Goal: Obtain resource: Obtain resource

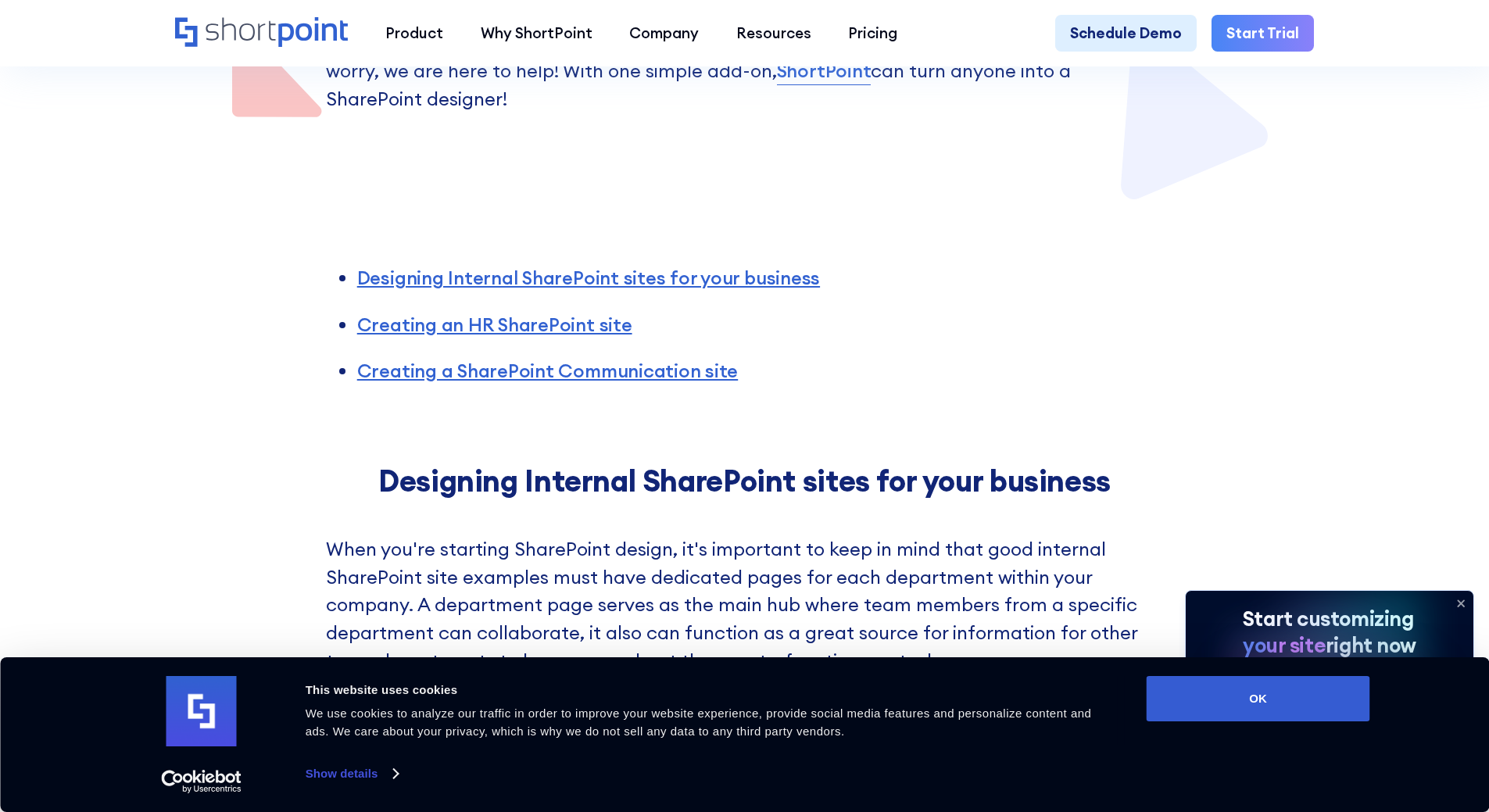
scroll to position [704, 0]
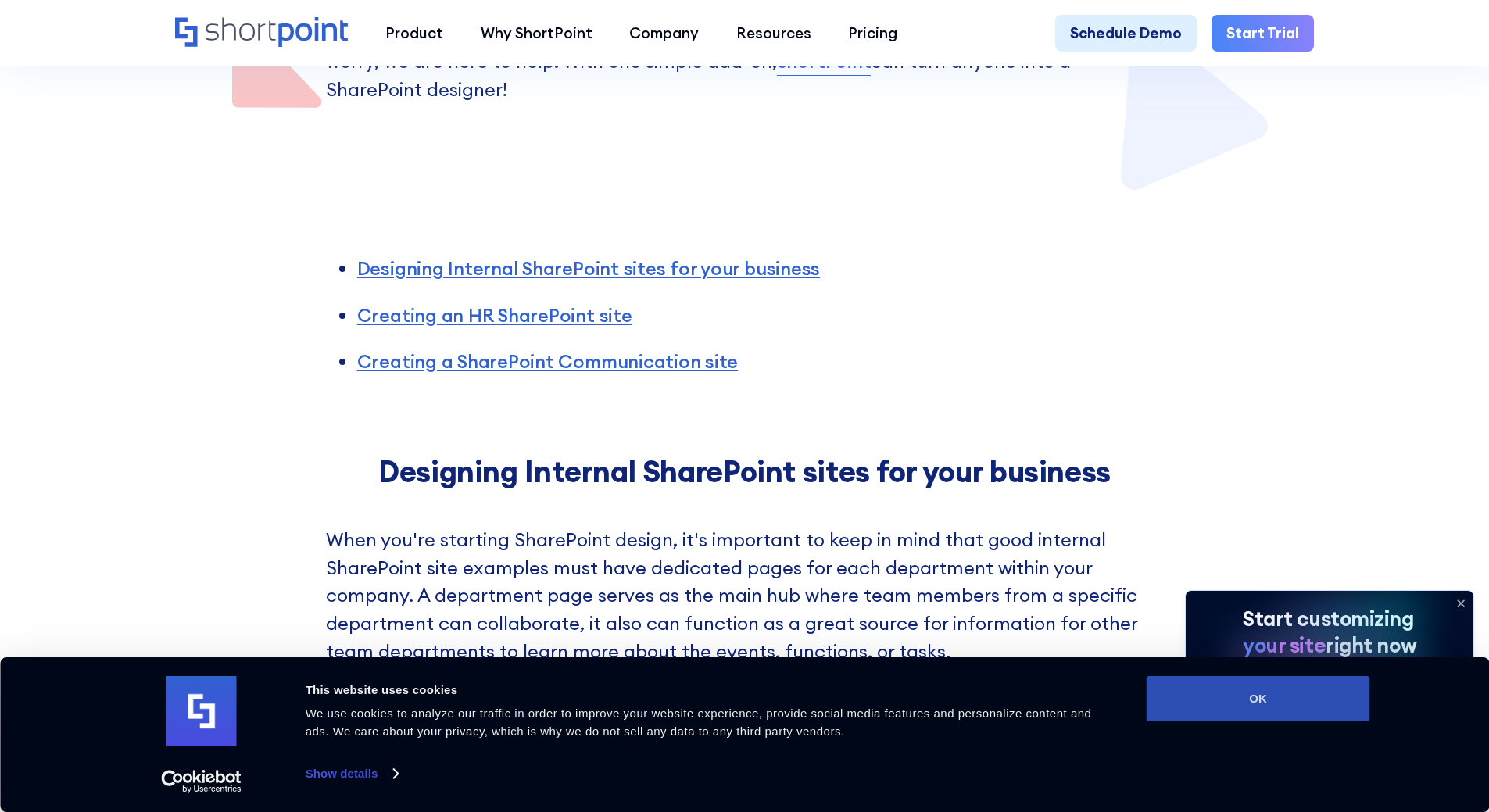
click at [1315, 711] on button "OK" at bounding box center [1259, 698] width 224 height 46
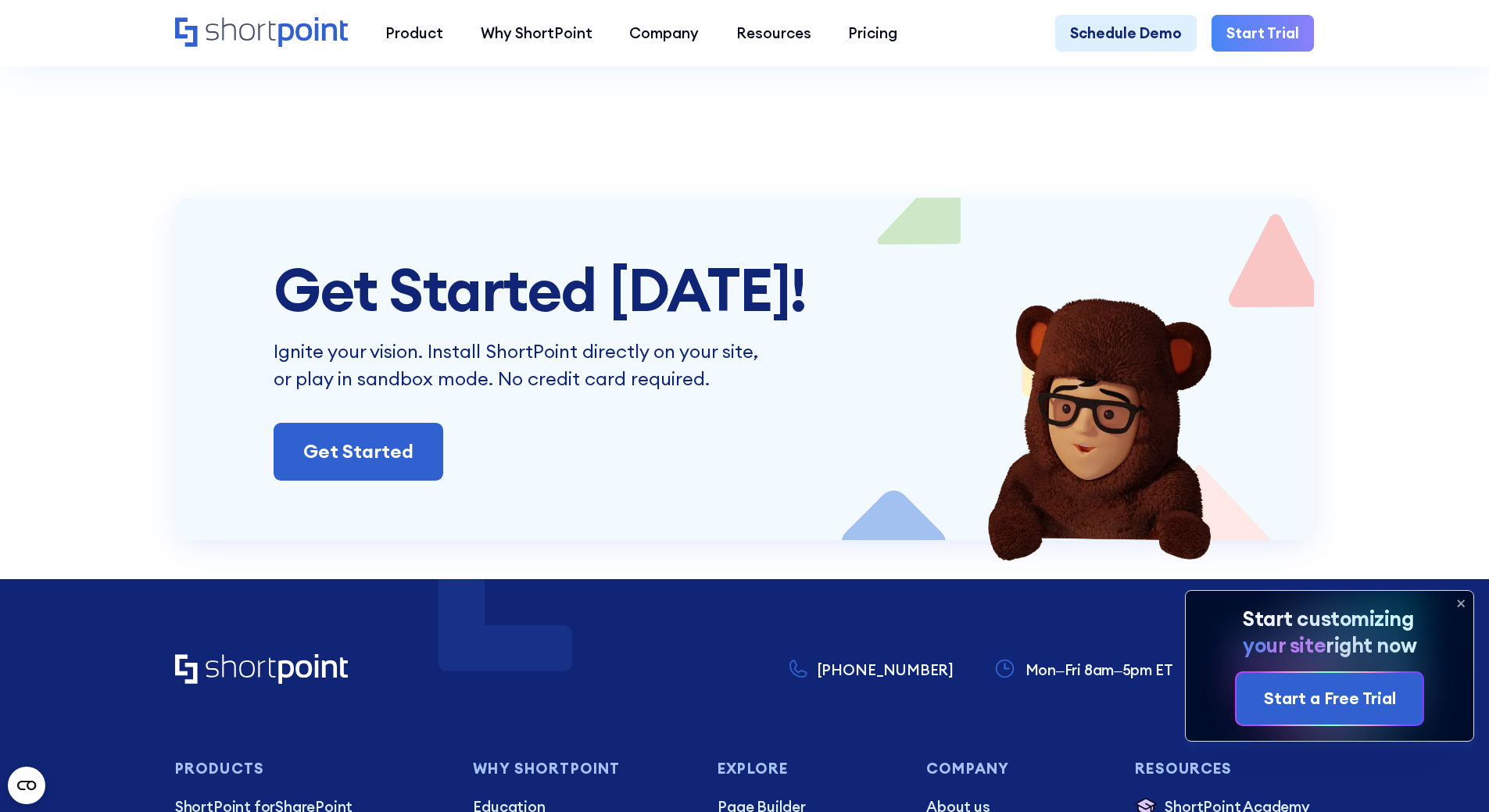
scroll to position [6331, 0]
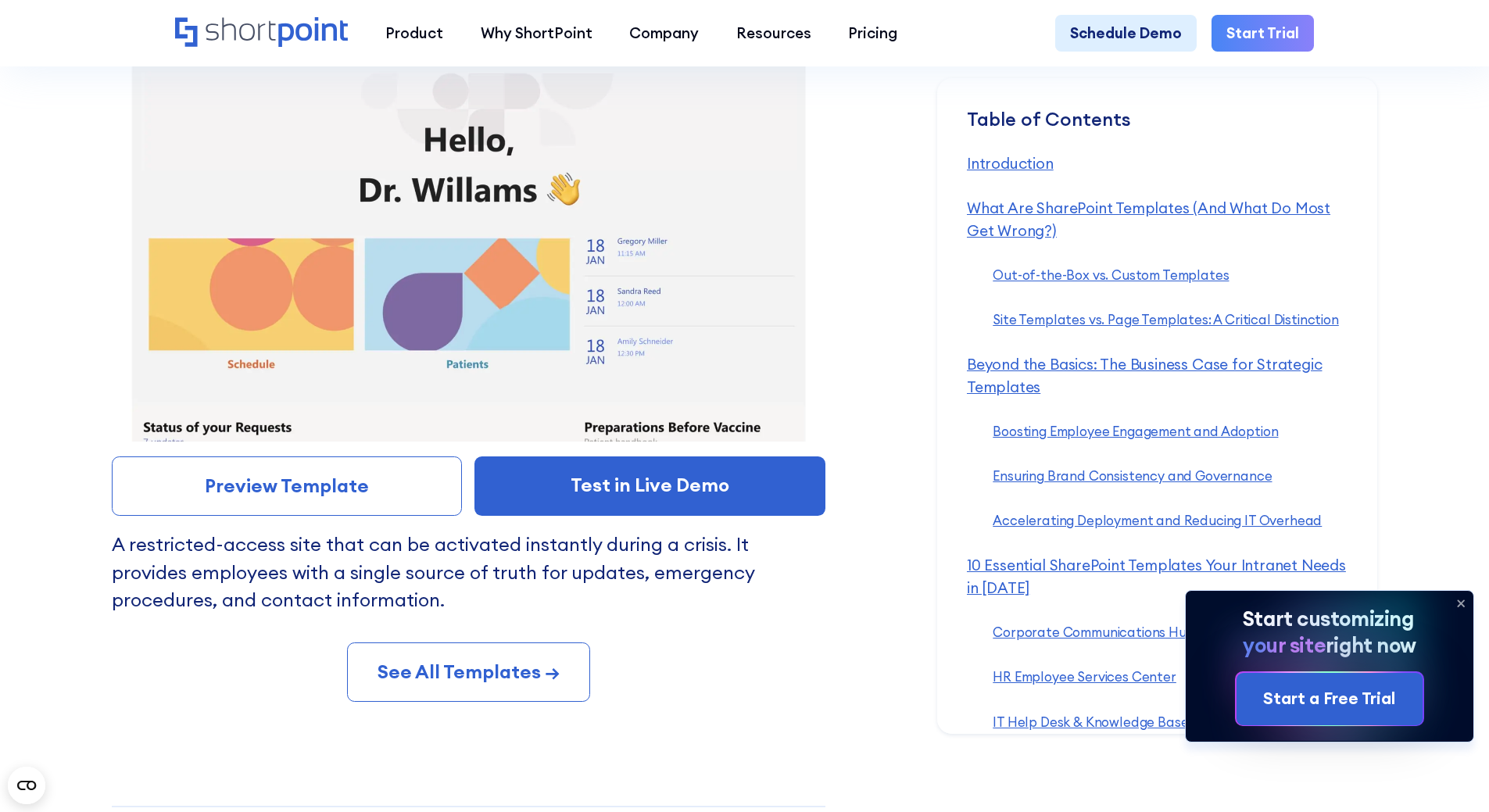
scroll to position [14829, 0]
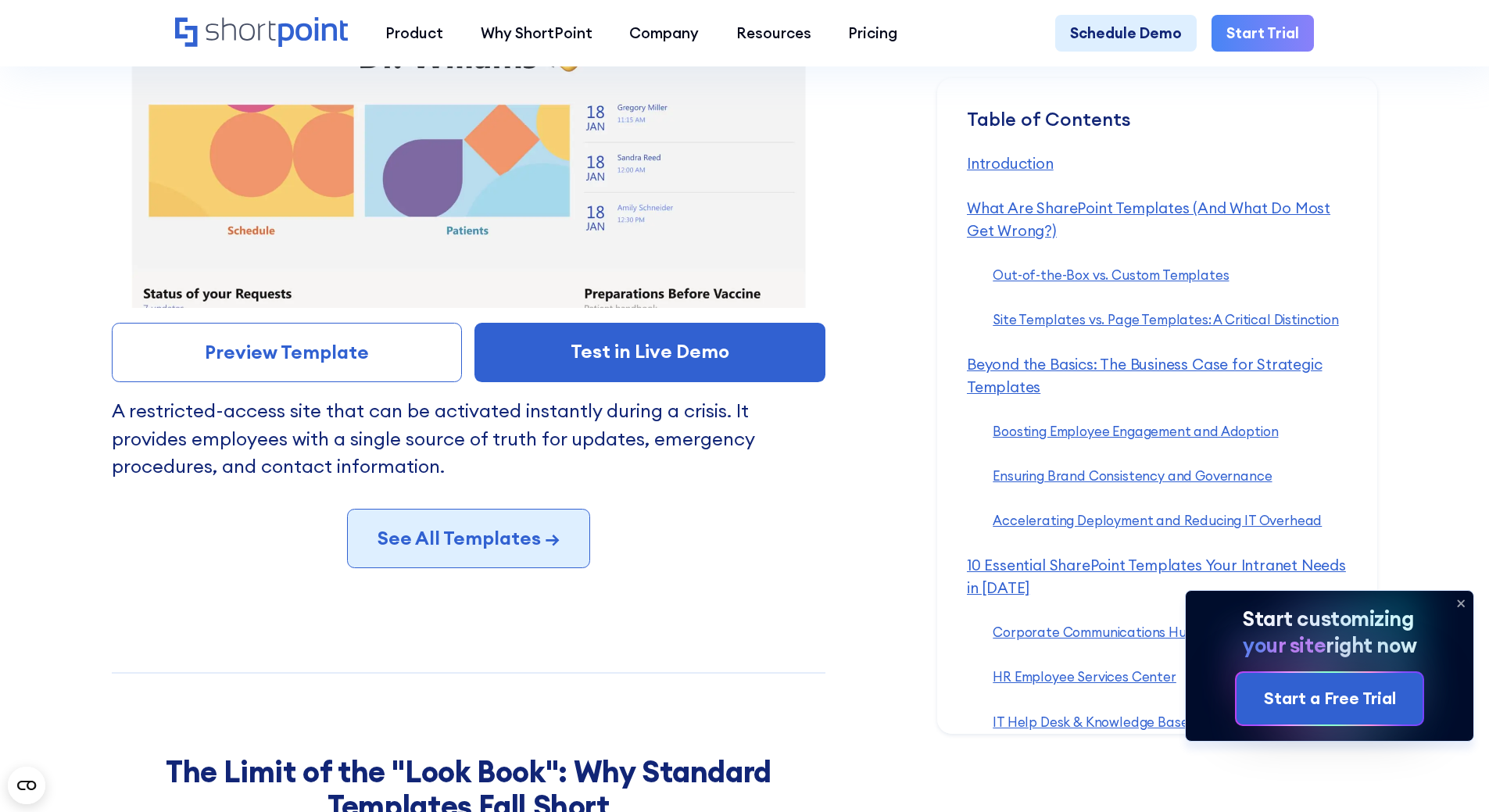
click at [466, 569] on link "See All Templates →" at bounding box center [468, 538] width 243 height 59
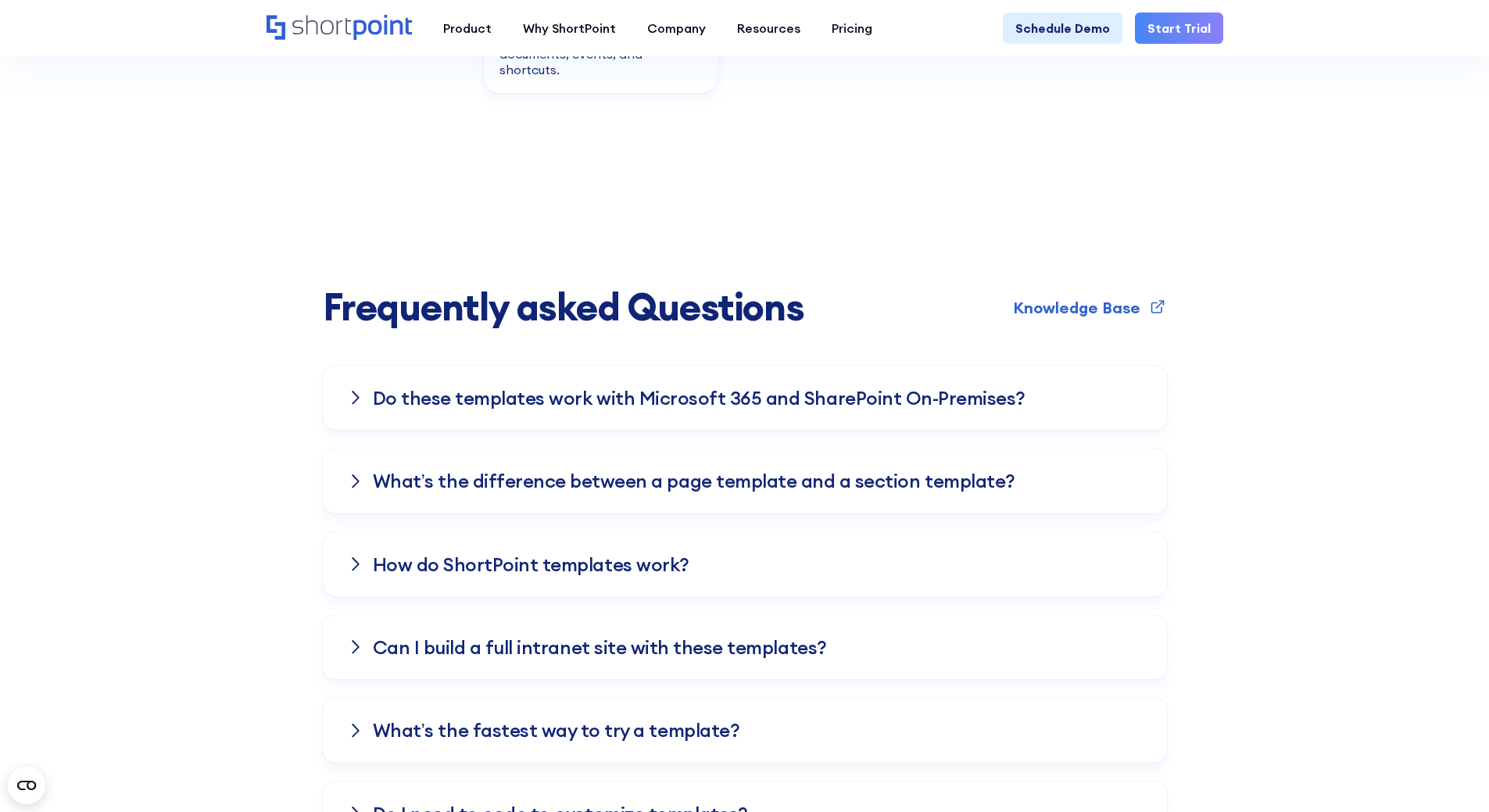
scroll to position [2971, 0]
